Goal: Check status: Check status

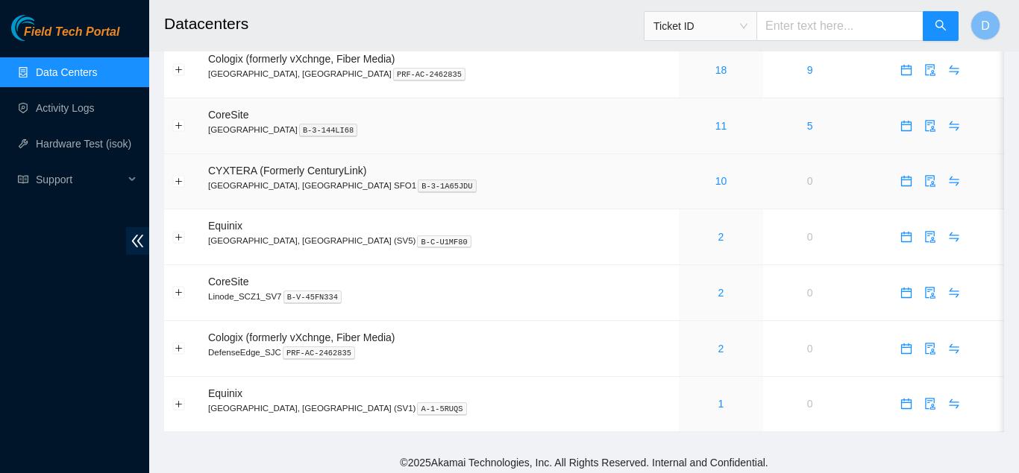
scroll to position [87, 0]
click at [718, 403] on link "1" at bounding box center [721, 403] width 6 height 12
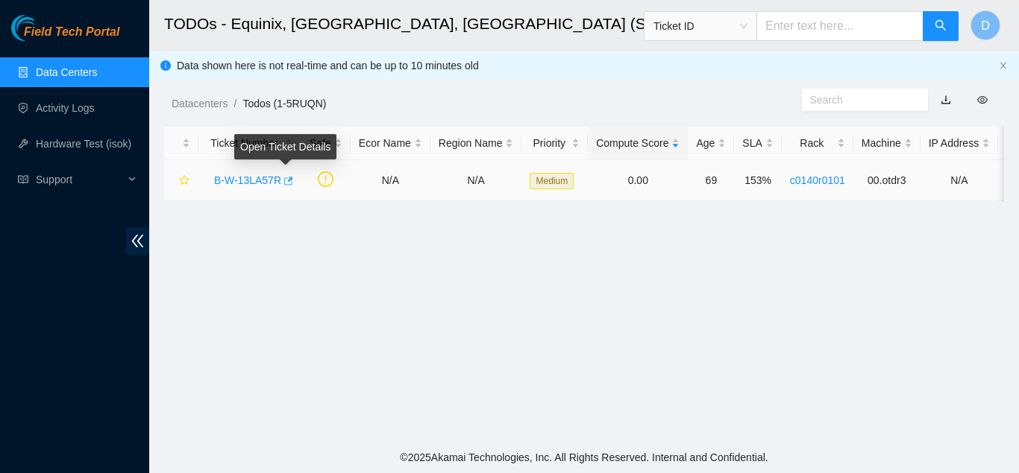
click at [288, 177] on icon "button" at bounding box center [288, 181] width 9 height 8
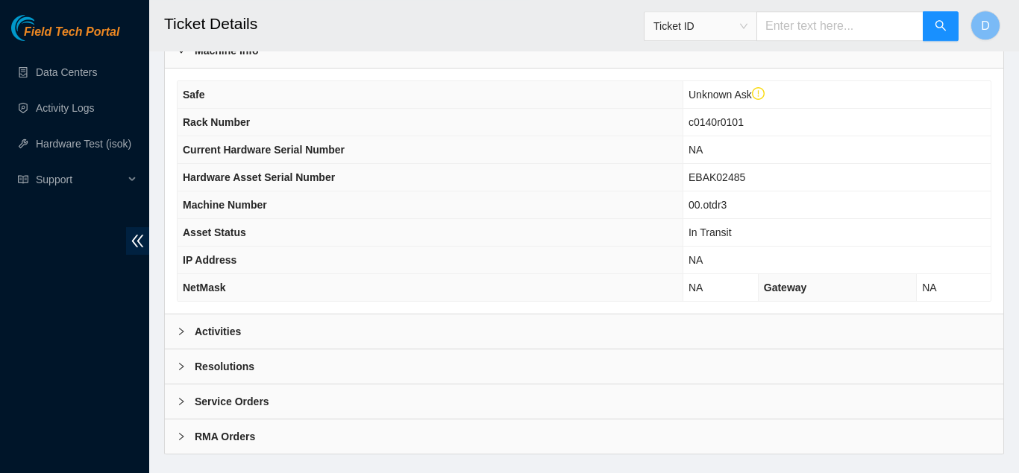
scroll to position [485, 0]
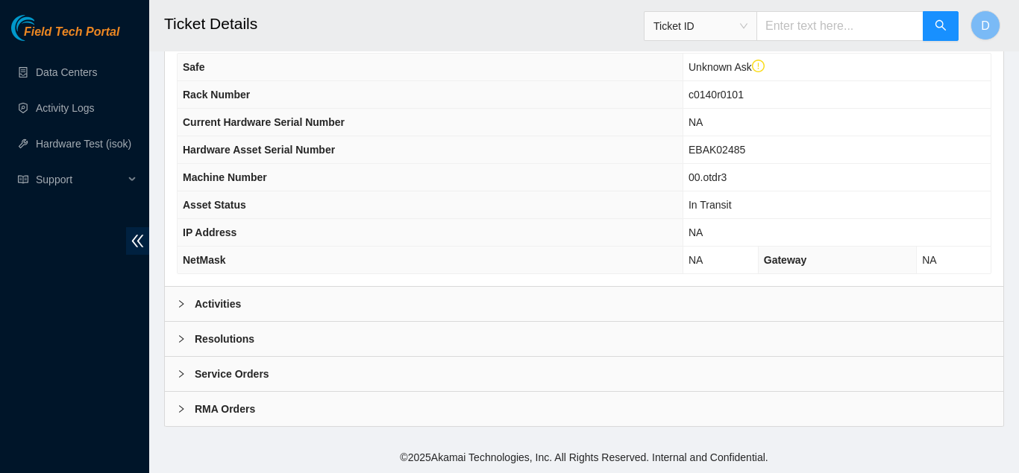
click at [525, 292] on div "Activities" at bounding box center [584, 304] width 838 height 34
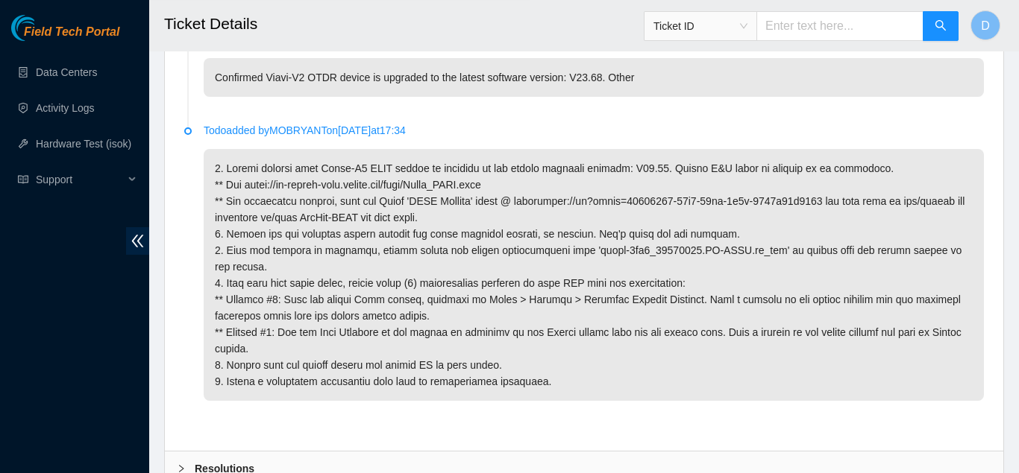
scroll to position [1011, 0]
click at [720, 361] on p at bounding box center [594, 276] width 780 height 252
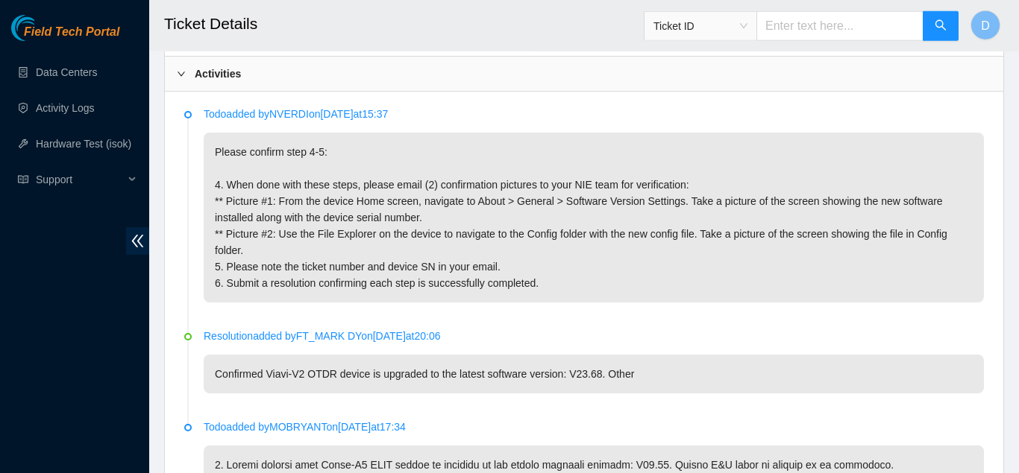
scroll to position [714, 0]
click at [714, 328] on li "Todo added by NVERDI on 2025-09-25 at 15:37 Please confirm step 4-5: 4. When do…" at bounding box center [583, 223] width 799 height 222
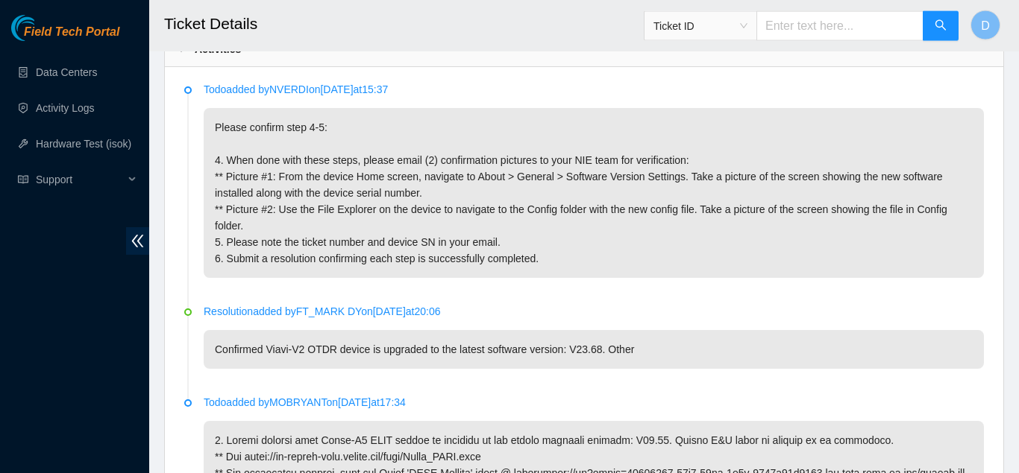
scroll to position [740, 0]
click at [714, 298] on li "Todo added by NVERDI on 2025-09-25 at 15:37 Please confirm step 4-5: 4. When do…" at bounding box center [583, 197] width 799 height 222
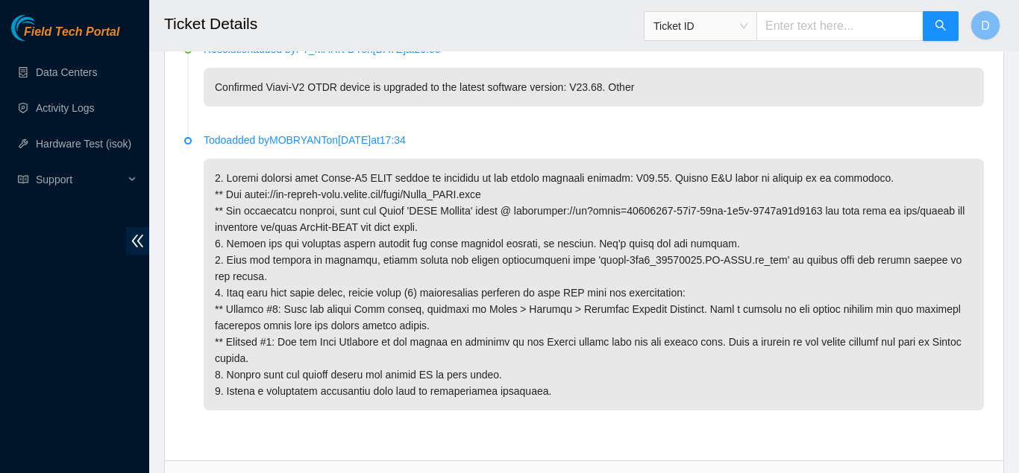
scroll to position [1003, 0]
click at [174, 210] on div "Todo added by NVERDI on 2025-09-25 at 15:37 Please confirm step 4-5: 4. When do…" at bounding box center [584, 132] width 838 height 656
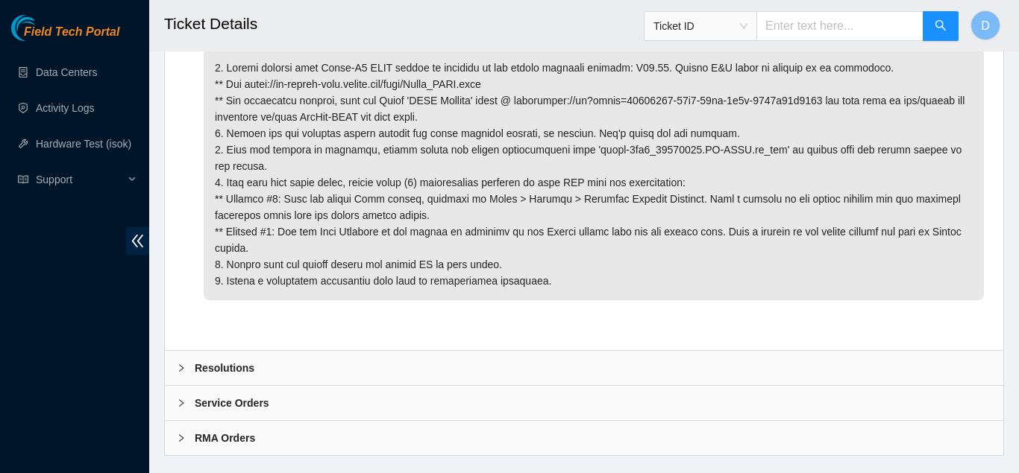
scroll to position [1114, 0]
click at [194, 359] on div at bounding box center [186, 367] width 18 height 16
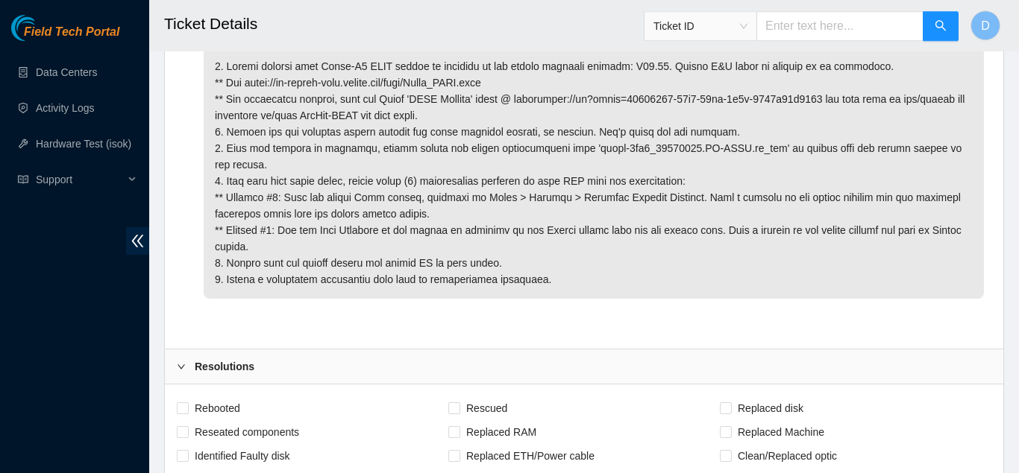
click at [194, 359] on div at bounding box center [186, 367] width 18 height 16
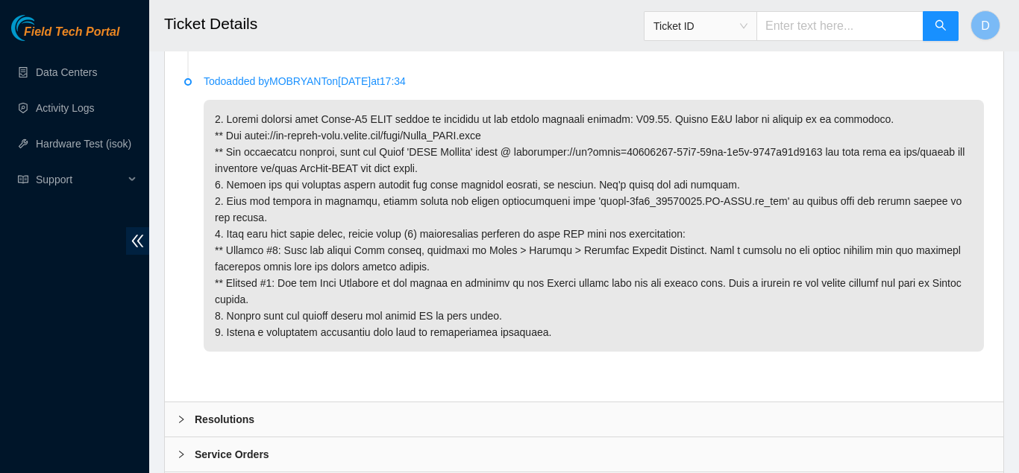
scroll to position [1039, 0]
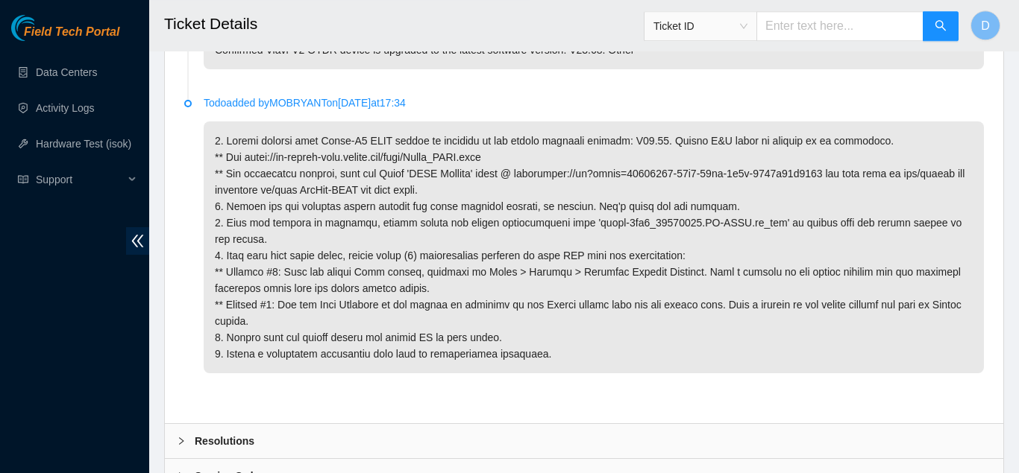
click at [174, 265] on div "Todo added by NVERDI on 2025-09-25 at 15:37 Please confirm step 4-5: 4. When do…" at bounding box center [584, 95] width 838 height 656
click at [657, 368] on li "Todo added by MOBRYANT on 2025-07-23 at 17:34" at bounding box center [583, 252] width 799 height 304
